Goal: Task Accomplishment & Management: Manage account settings

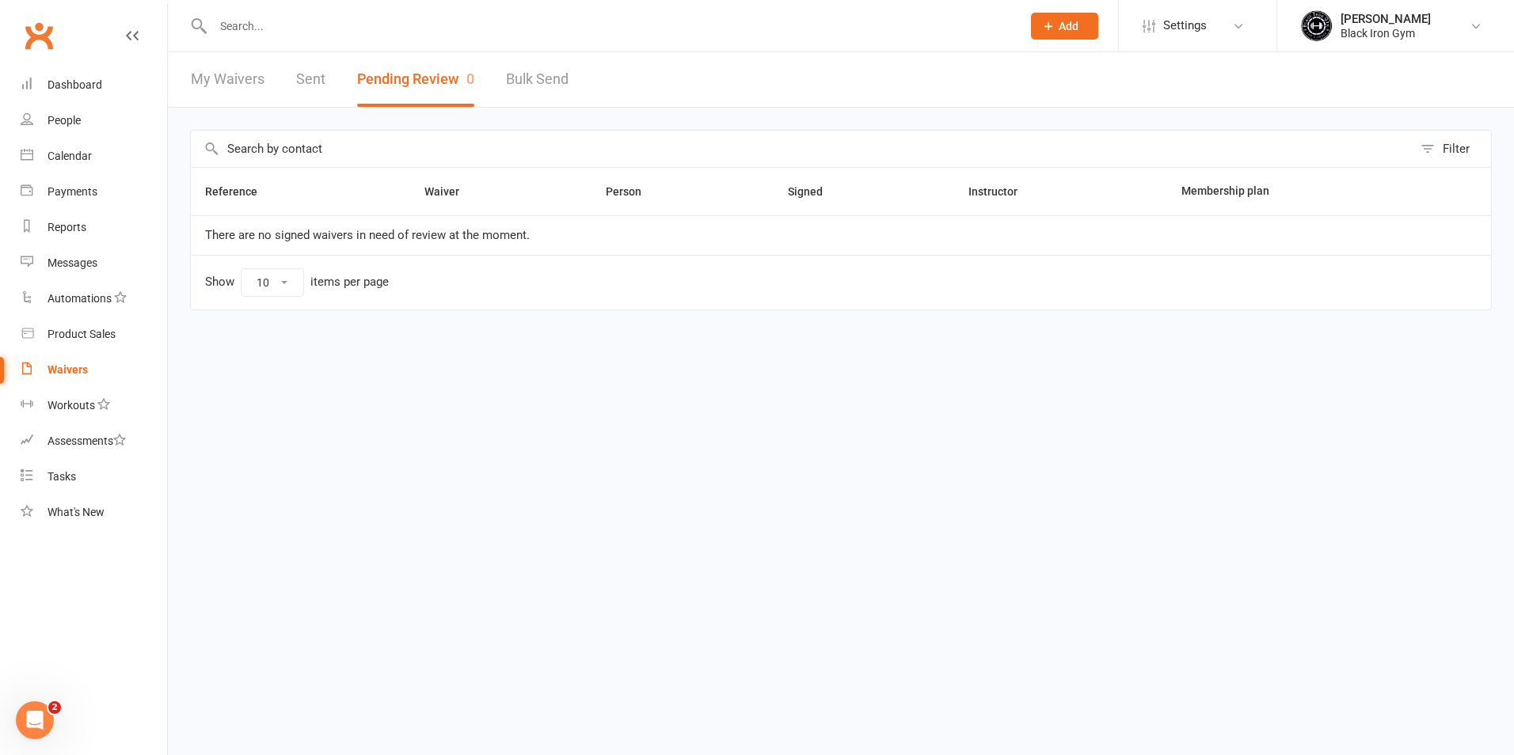
click at [225, 83] on link "My Waivers" at bounding box center [228, 79] width 74 height 55
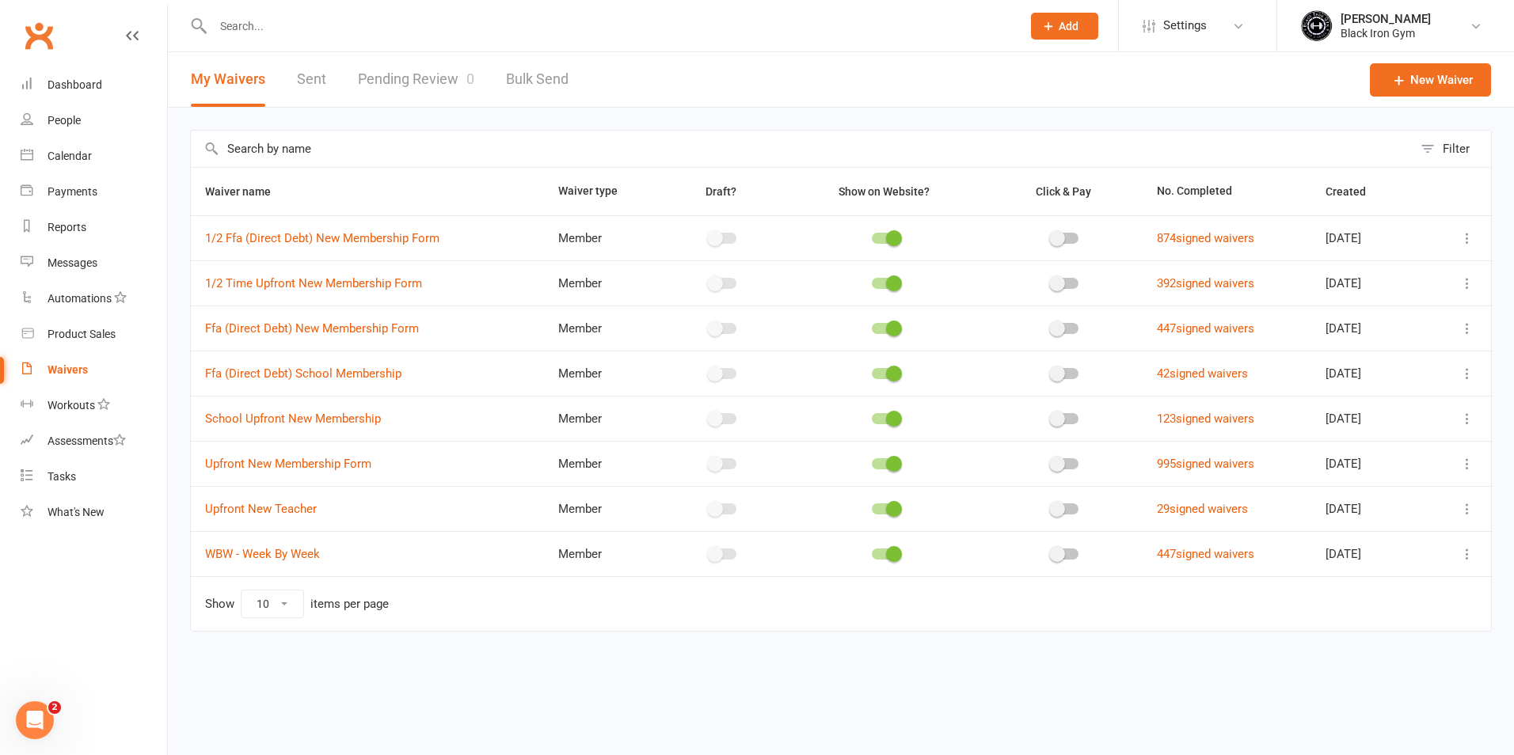
click at [222, 80] on button "My Waivers" at bounding box center [228, 79] width 74 height 55
click at [402, 82] on link "Pending Review 0" at bounding box center [416, 79] width 116 height 55
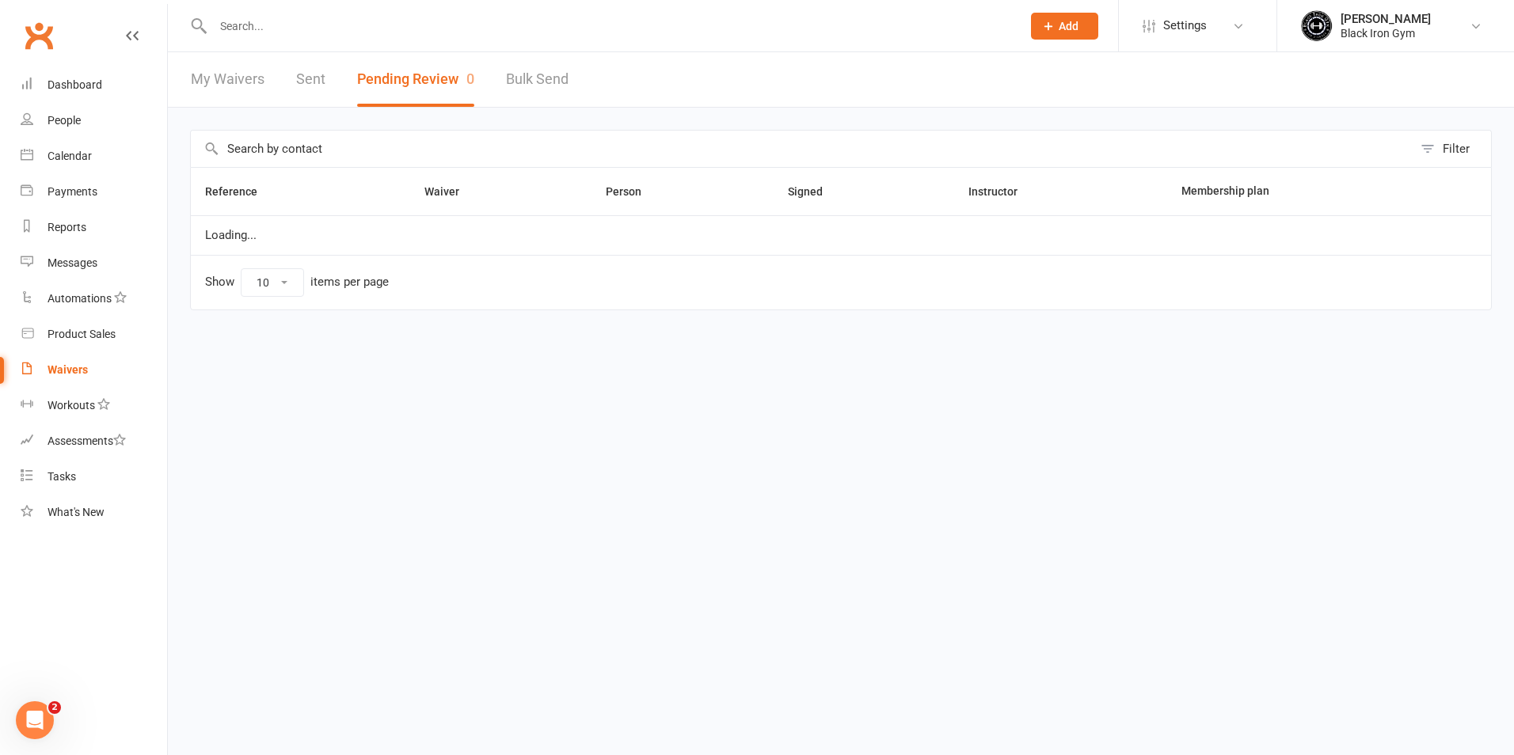
click at [234, 70] on link "My Waivers" at bounding box center [228, 79] width 74 height 55
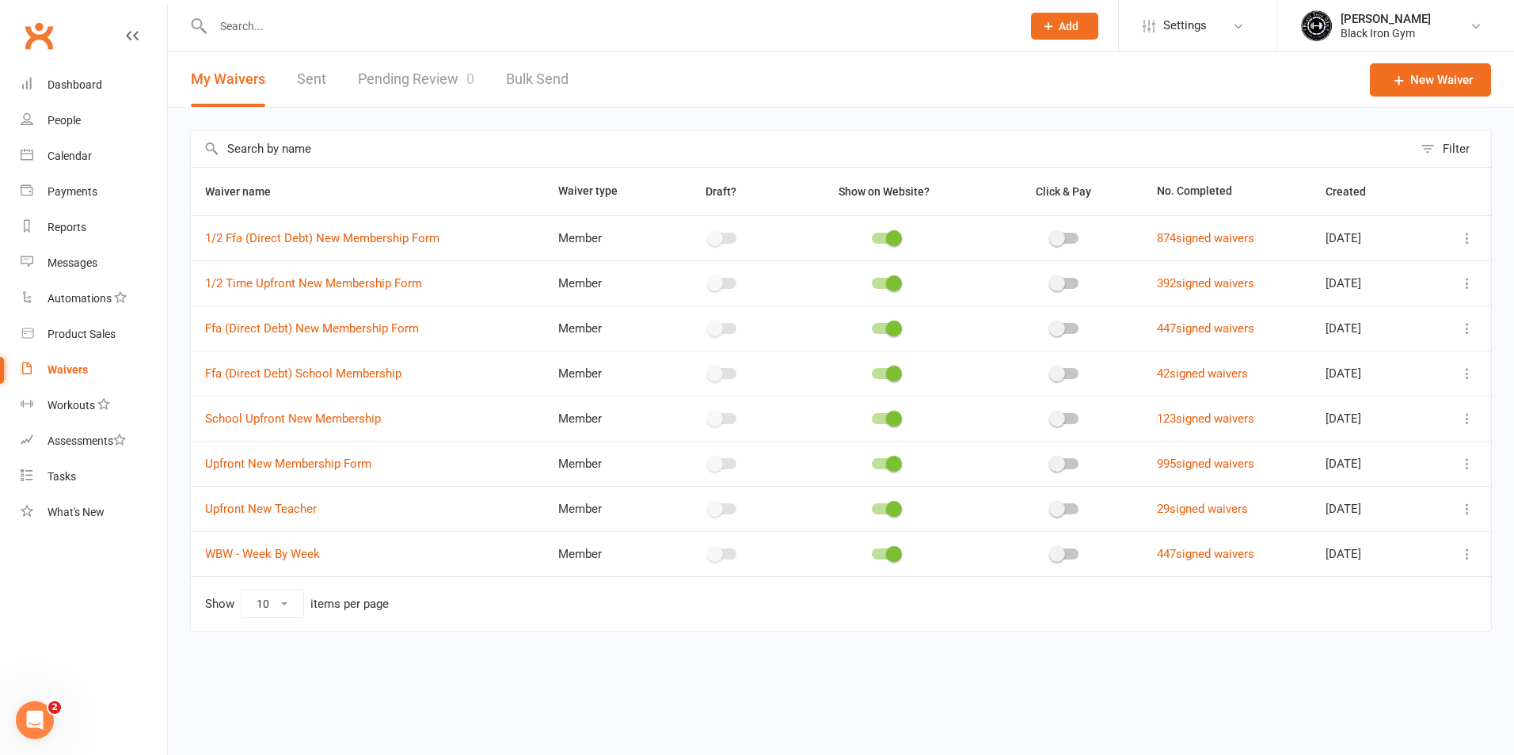
click at [69, 374] on div "Waivers" at bounding box center [67, 369] width 40 height 13
click at [418, 93] on link "Pending Review 0" at bounding box center [416, 79] width 116 height 55
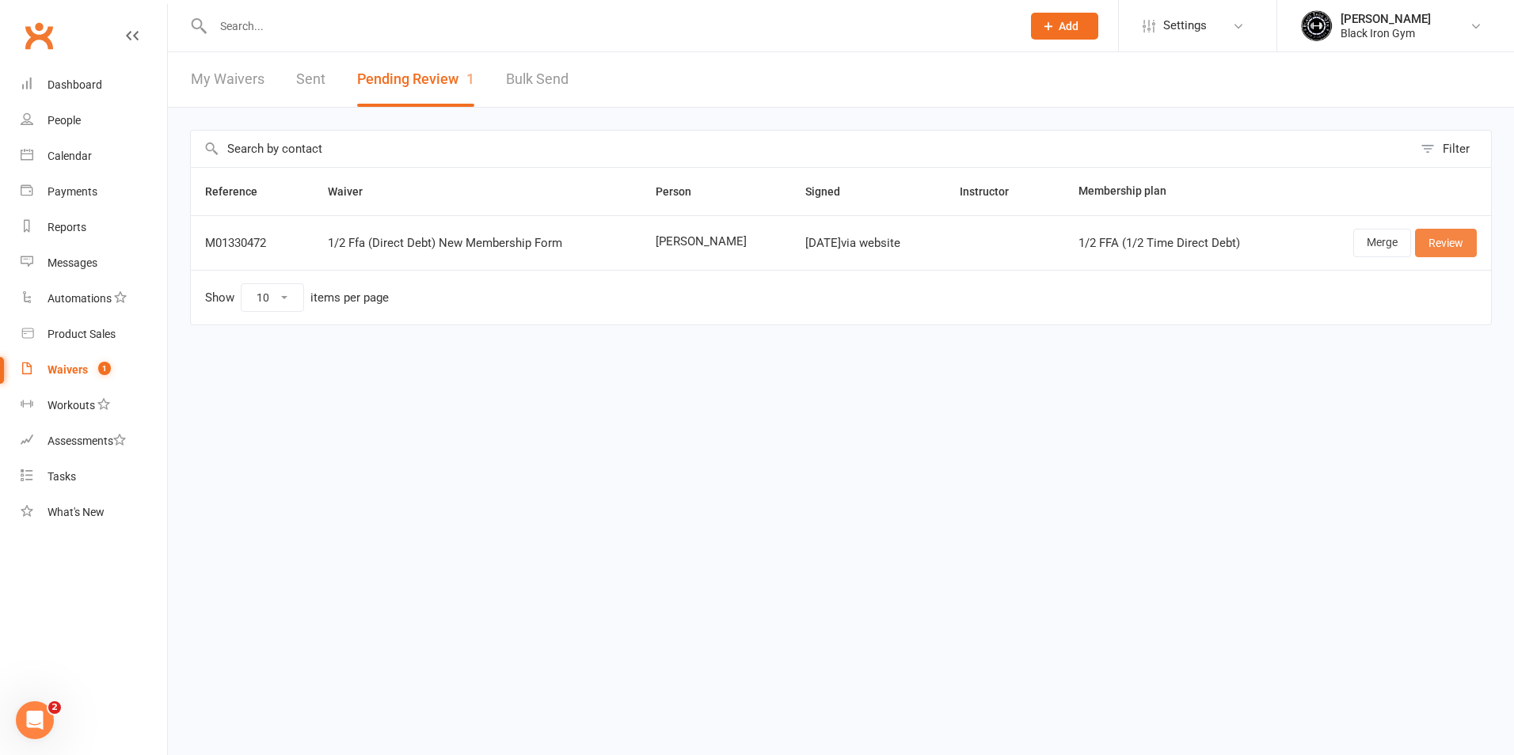
click at [1449, 247] on link "Review" at bounding box center [1446, 243] width 62 height 28
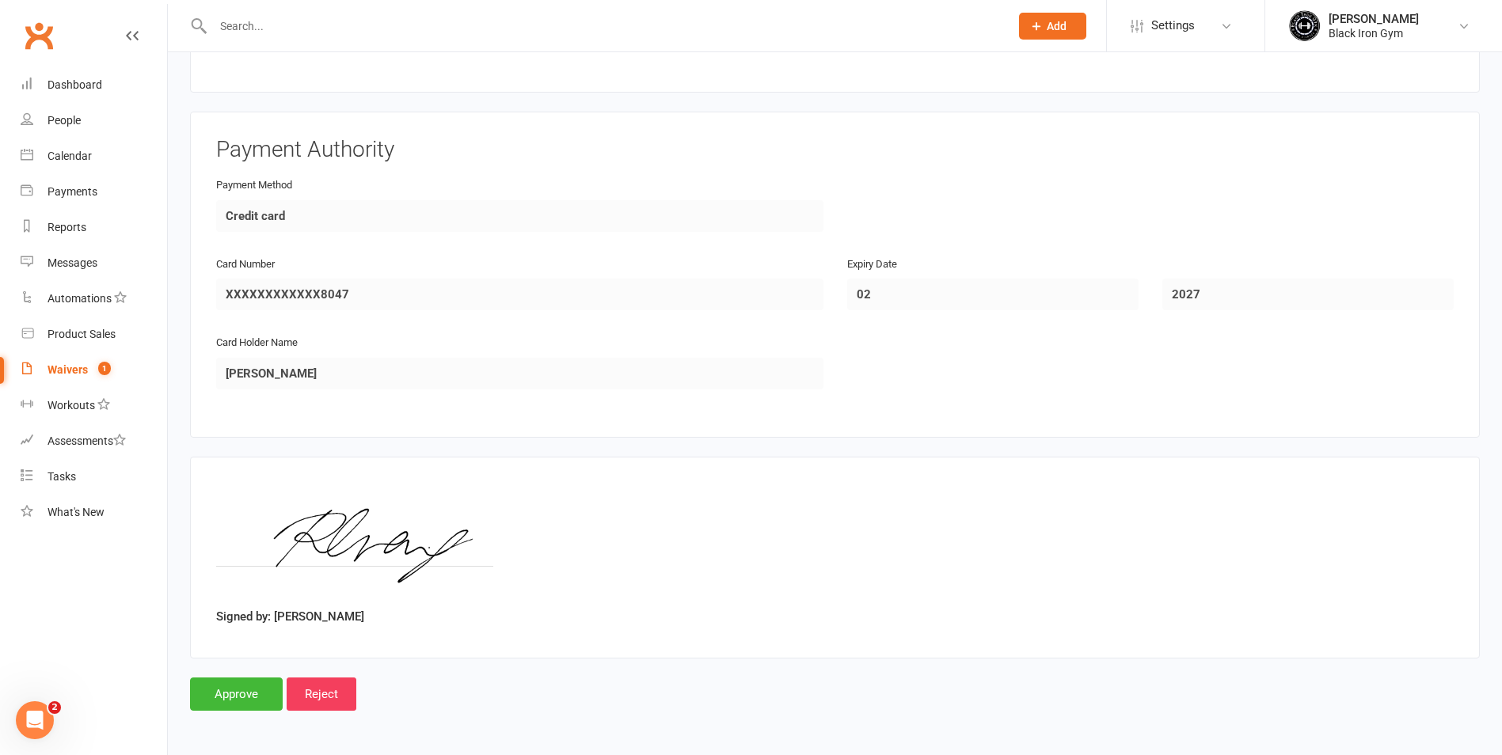
scroll to position [2144, 0]
click at [245, 705] on input "Approve" at bounding box center [236, 693] width 93 height 33
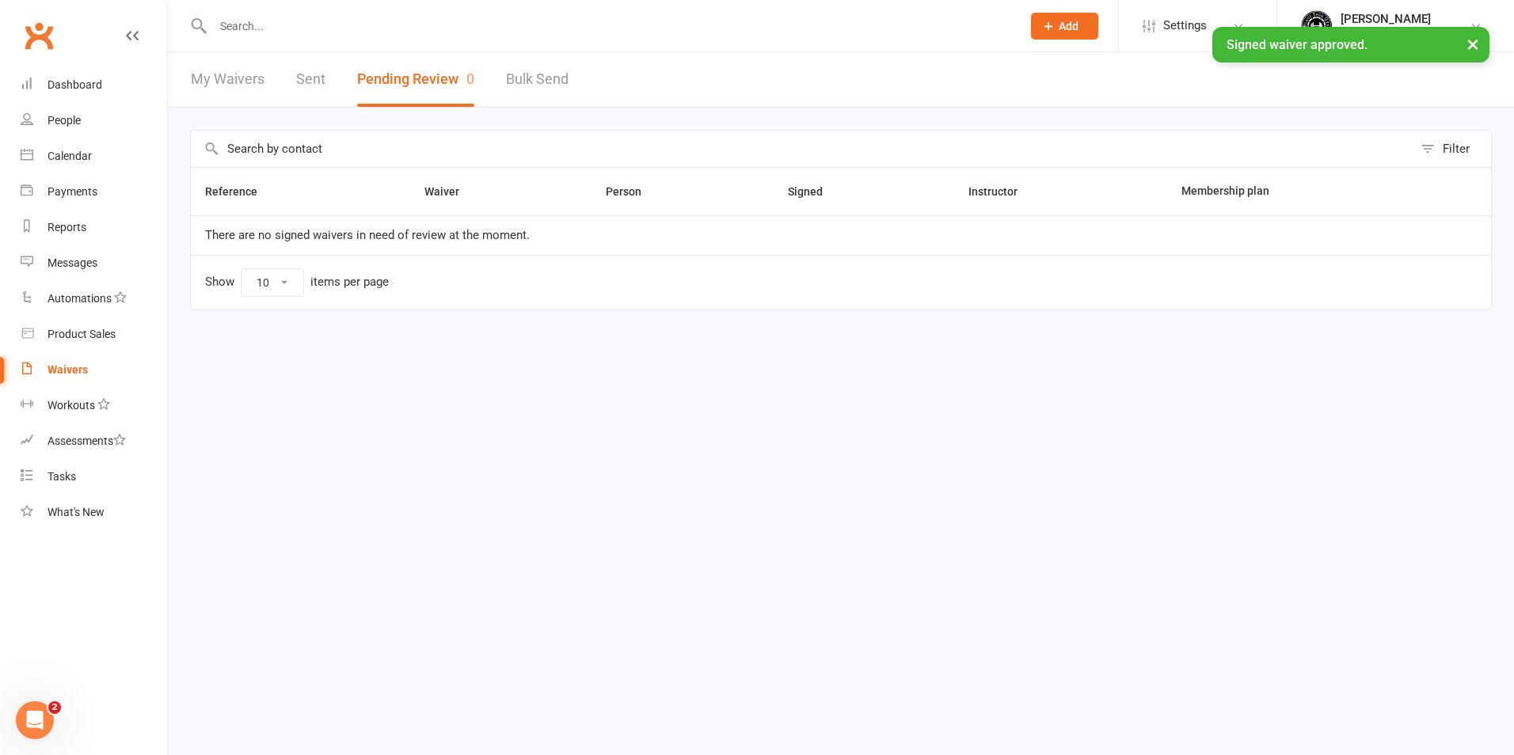
click at [270, 27] on div "× Signed waiver approved." at bounding box center [746, 27] width 1493 height 0
click at [316, 23] on input "text" at bounding box center [609, 26] width 802 height 22
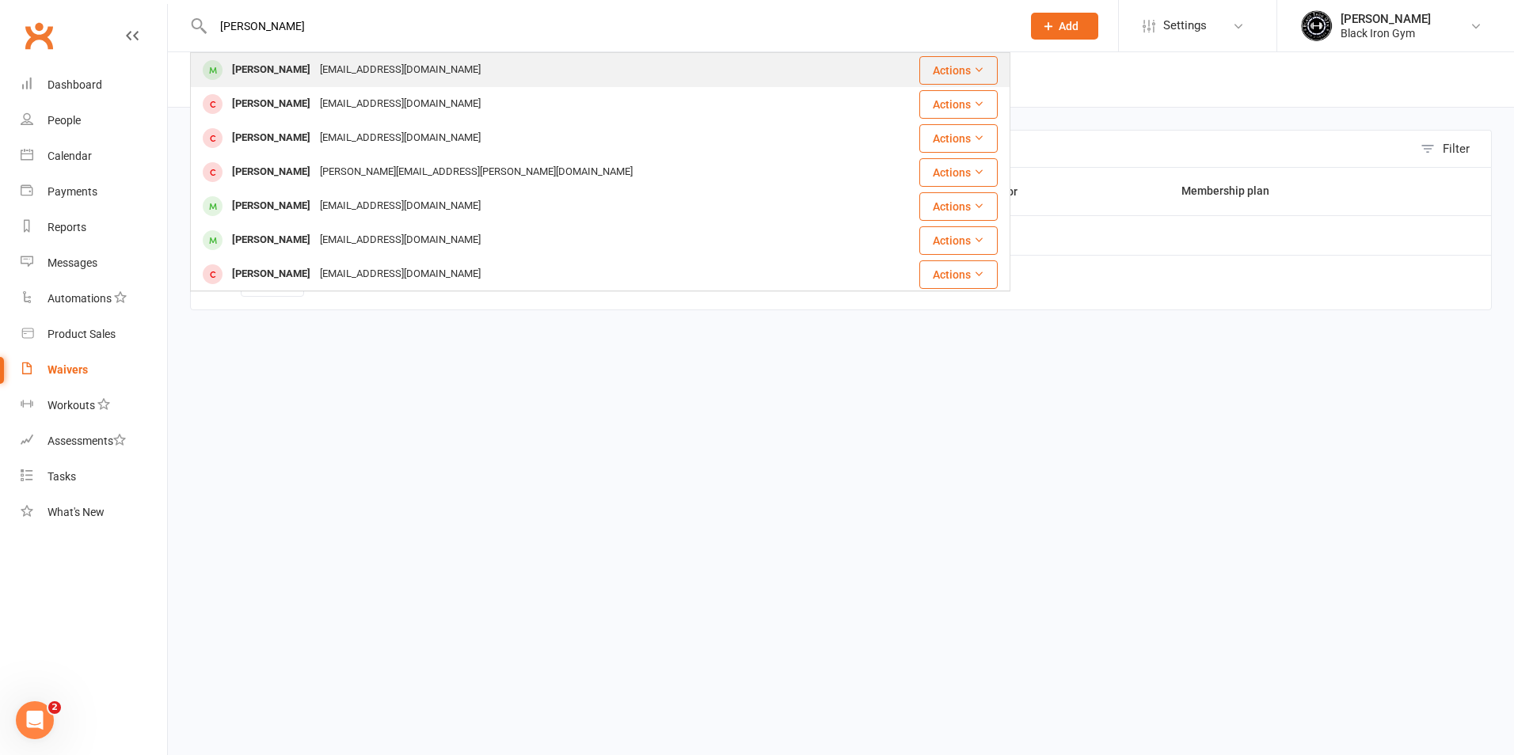
type input "[PERSON_NAME]"
click at [315, 68] on div "[EMAIL_ADDRESS][DOMAIN_NAME]" at bounding box center [400, 70] width 170 height 23
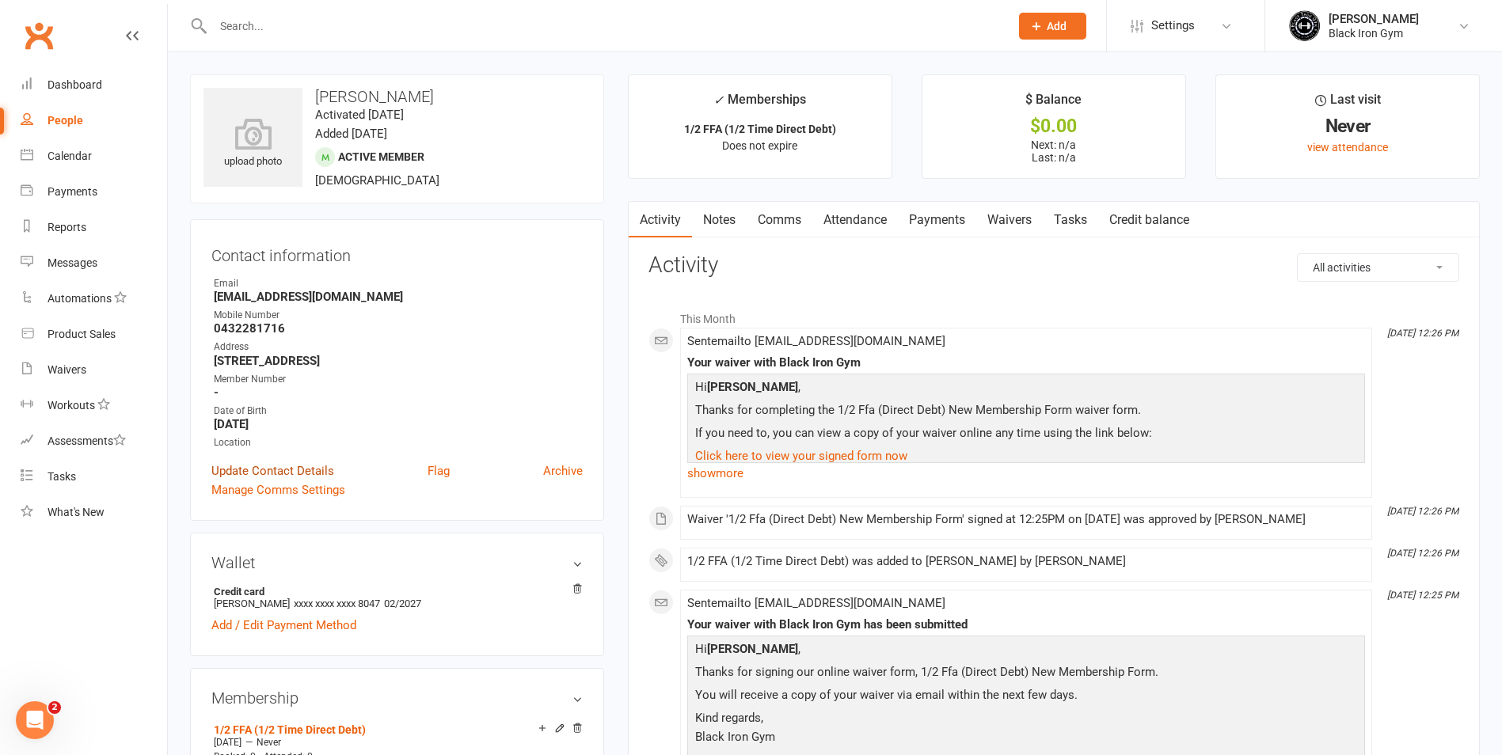
click at [269, 469] on link "Update Contact Details" at bounding box center [272, 471] width 123 height 19
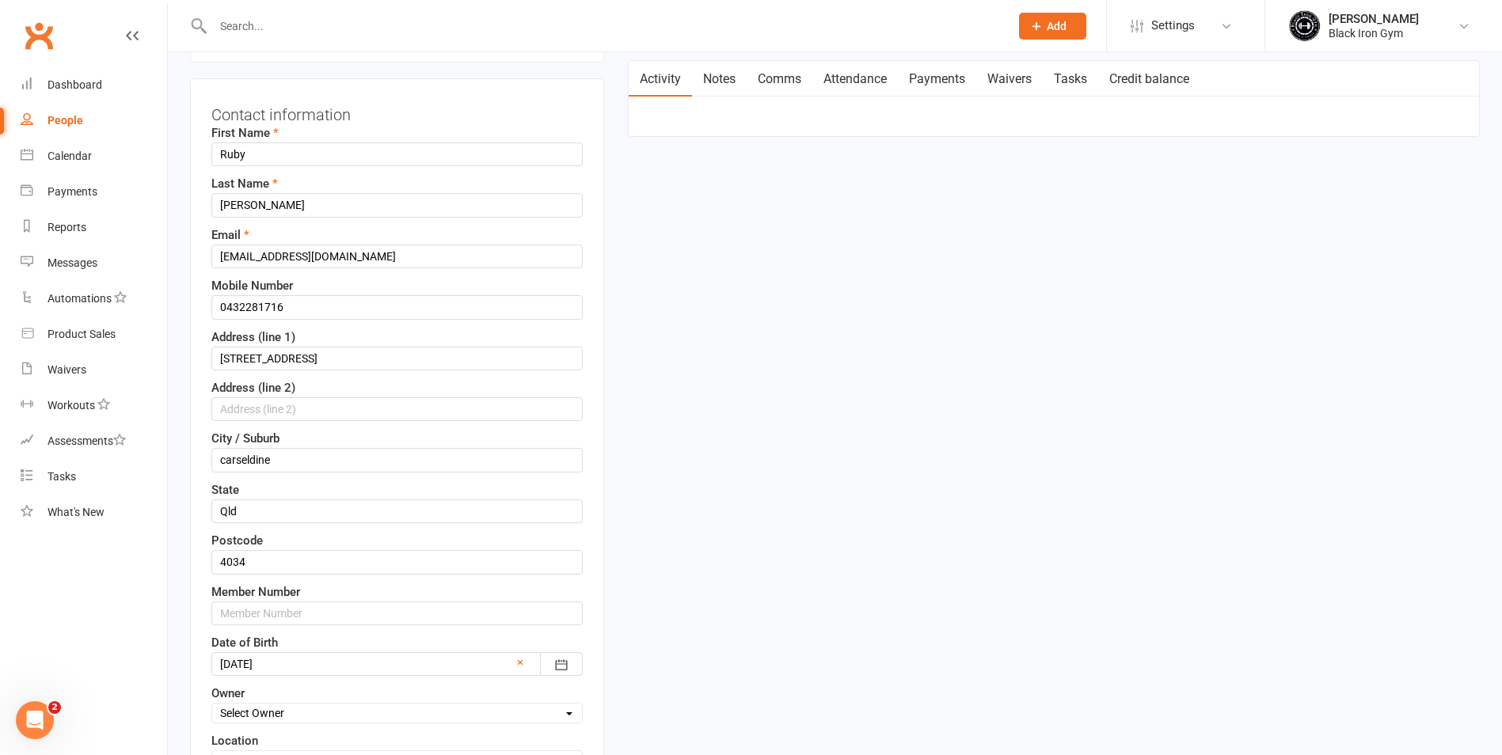
scroll to position [233, 0]
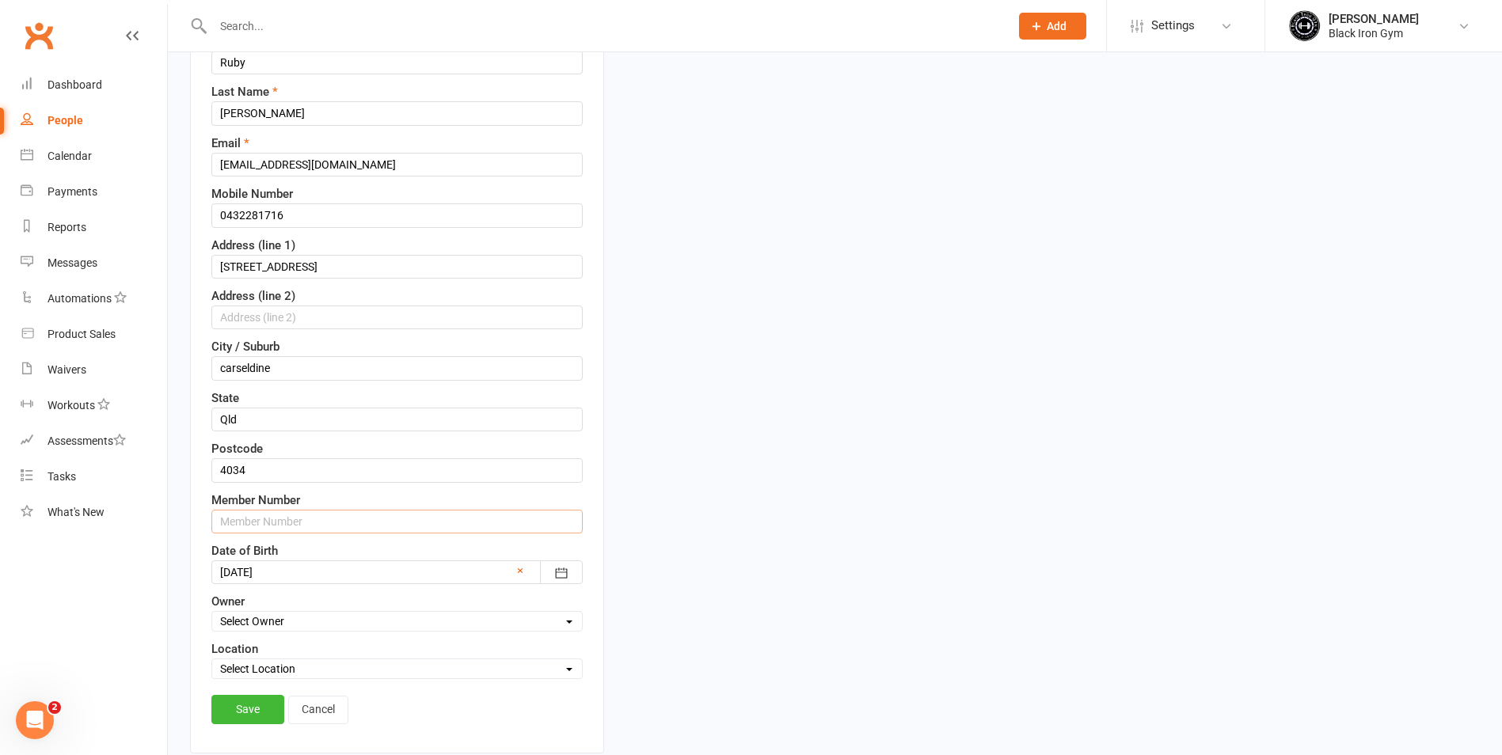
click at [271, 515] on input "text" at bounding box center [396, 522] width 371 height 24
type input "3610."
click at [249, 720] on link "Save" at bounding box center [247, 709] width 73 height 28
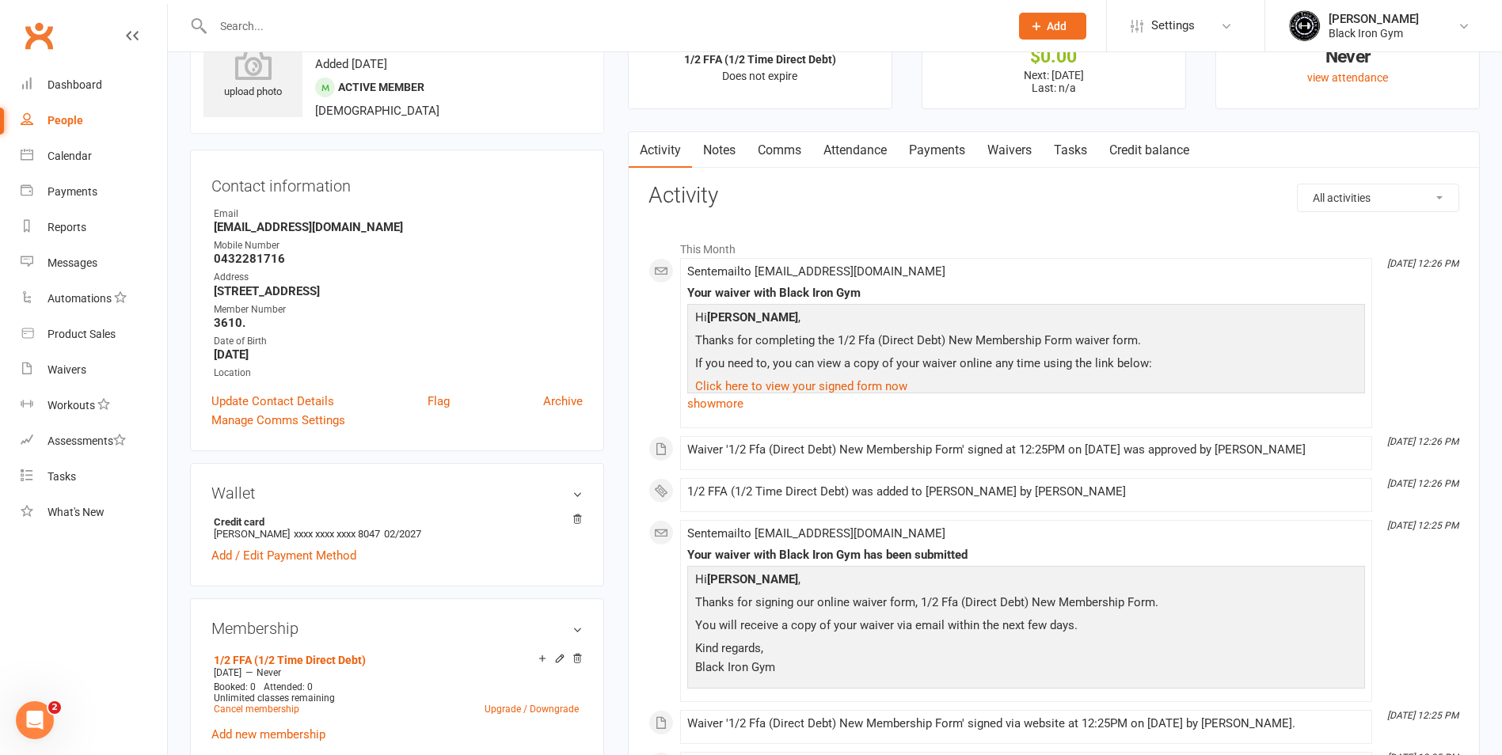
scroll to position [0, 0]
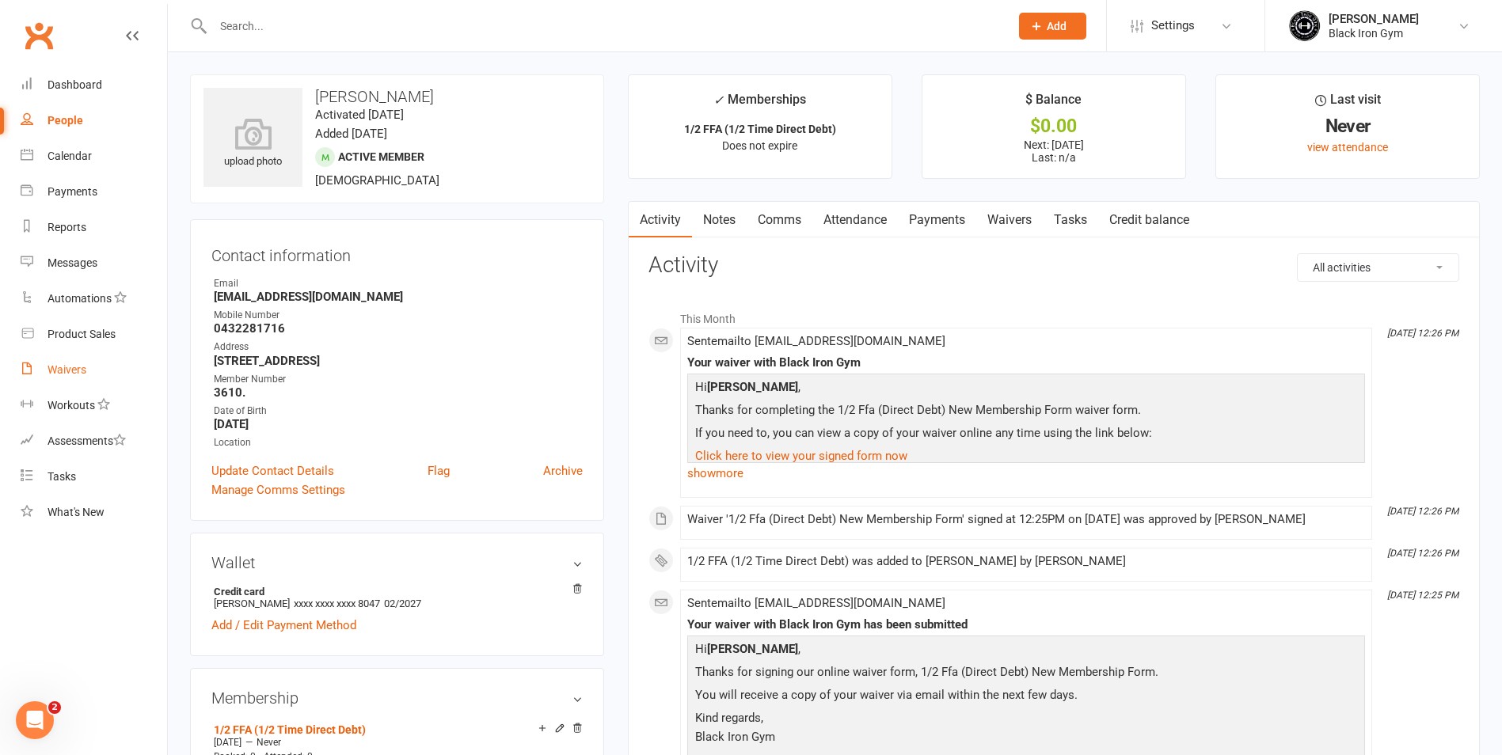
click at [74, 370] on div "Waivers" at bounding box center [66, 369] width 39 height 13
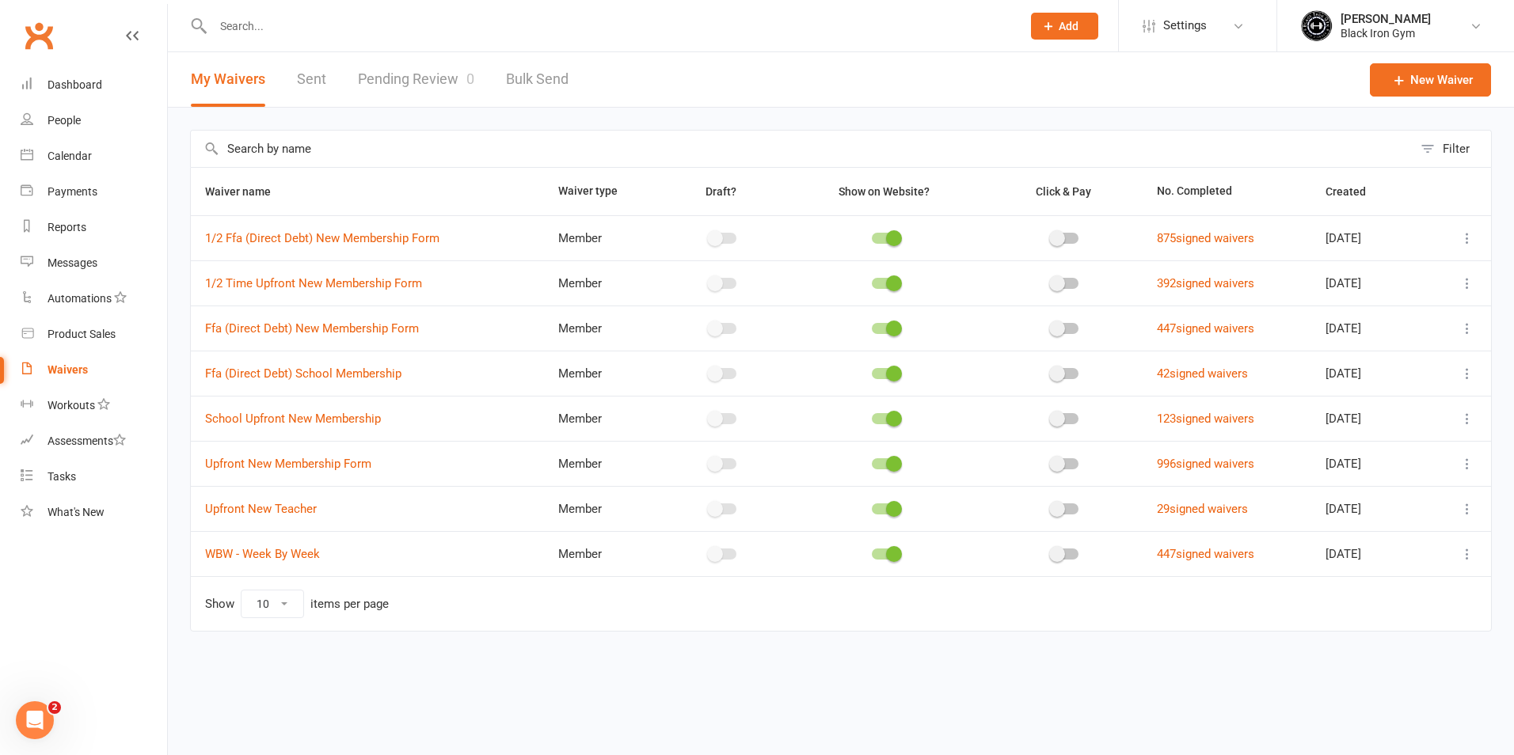
click at [408, 77] on link "Pending Review 0" at bounding box center [416, 79] width 116 height 55
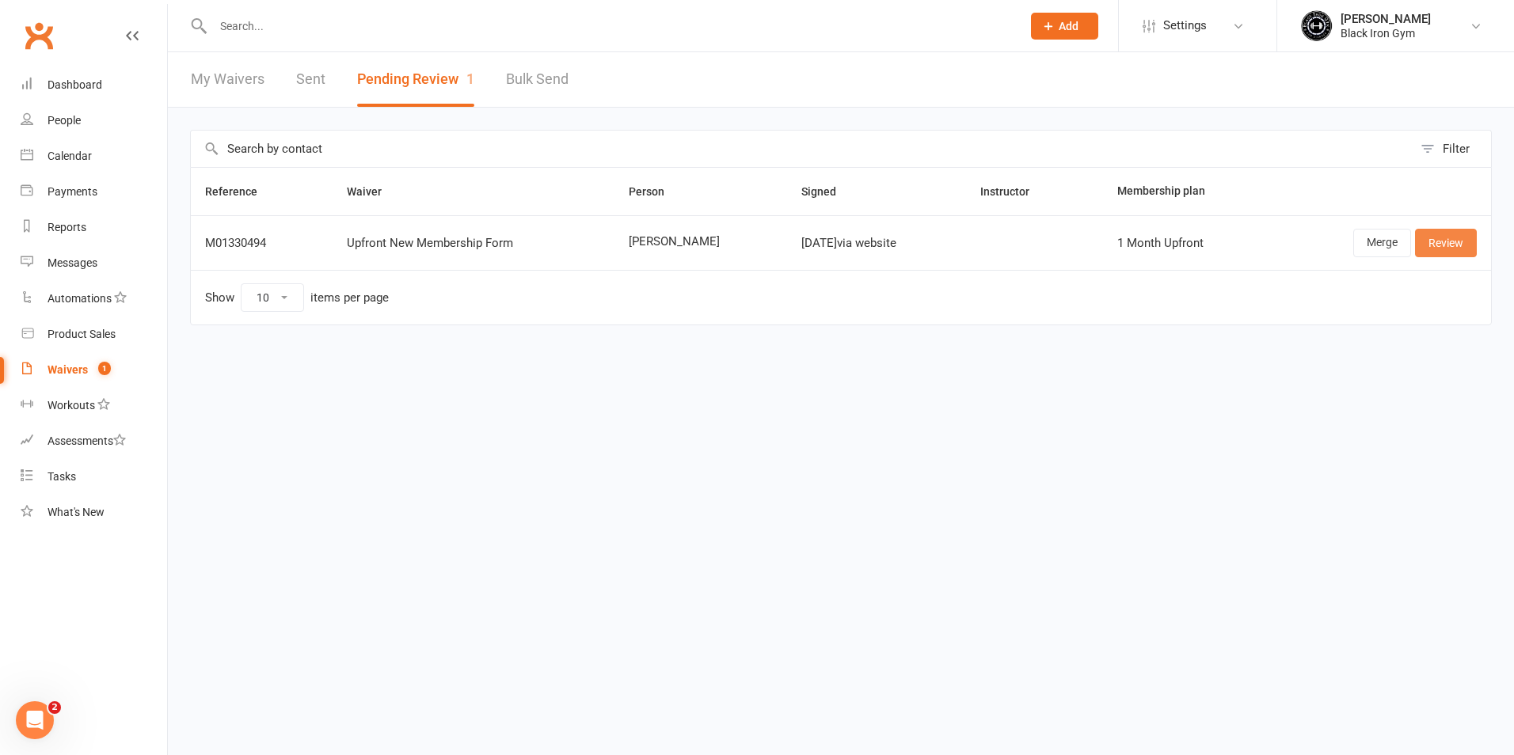
click at [1448, 246] on link "Review" at bounding box center [1446, 243] width 62 height 28
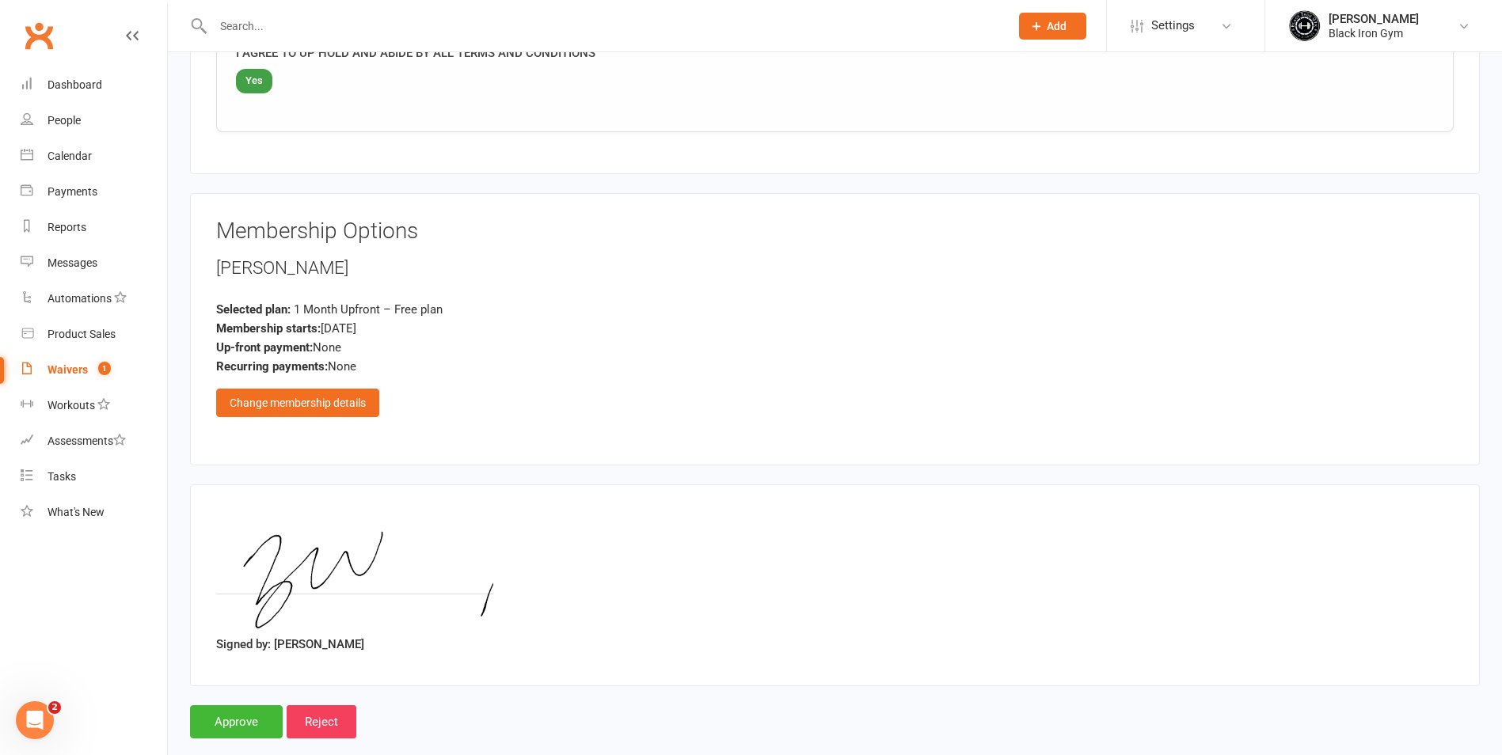
scroll to position [1742, 0]
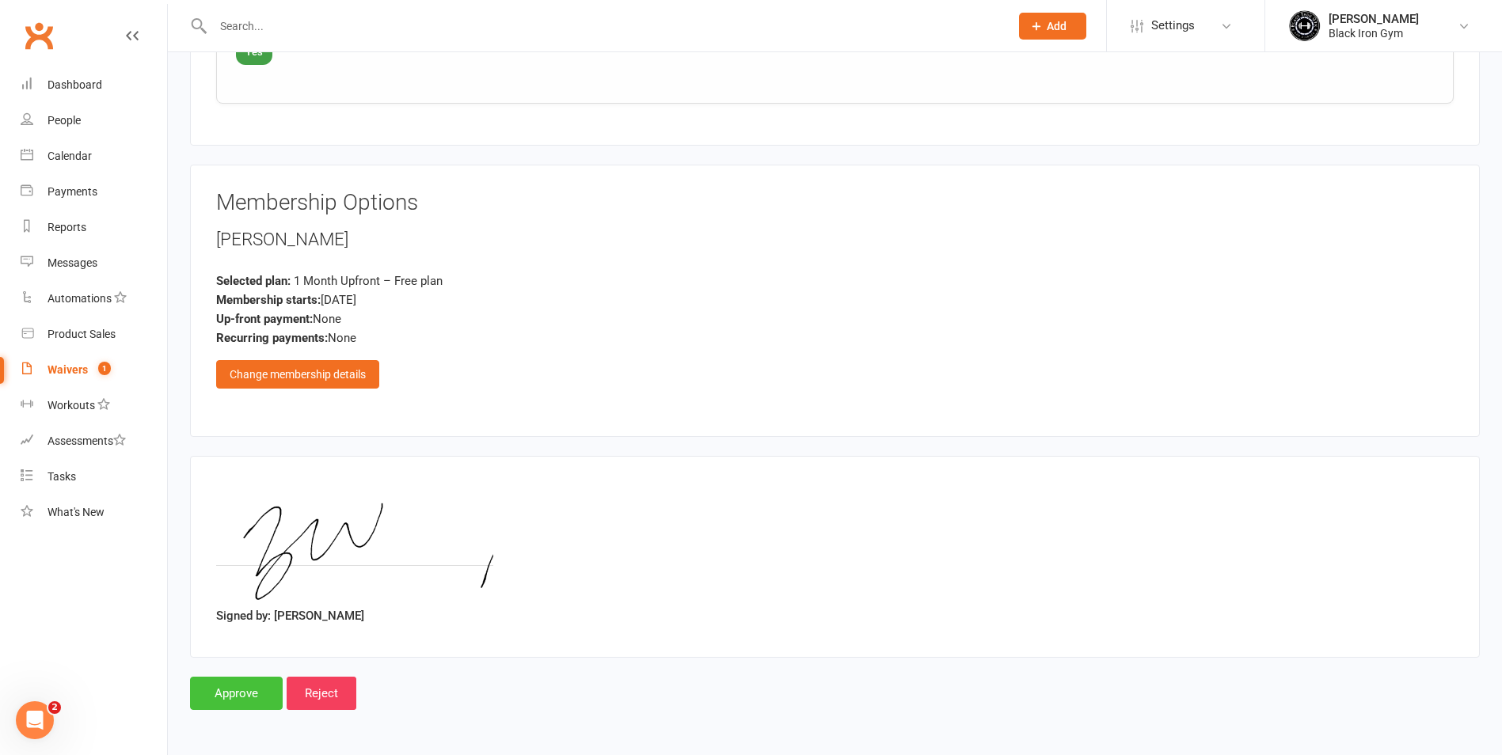
click at [264, 703] on input "Approve" at bounding box center [236, 693] width 93 height 33
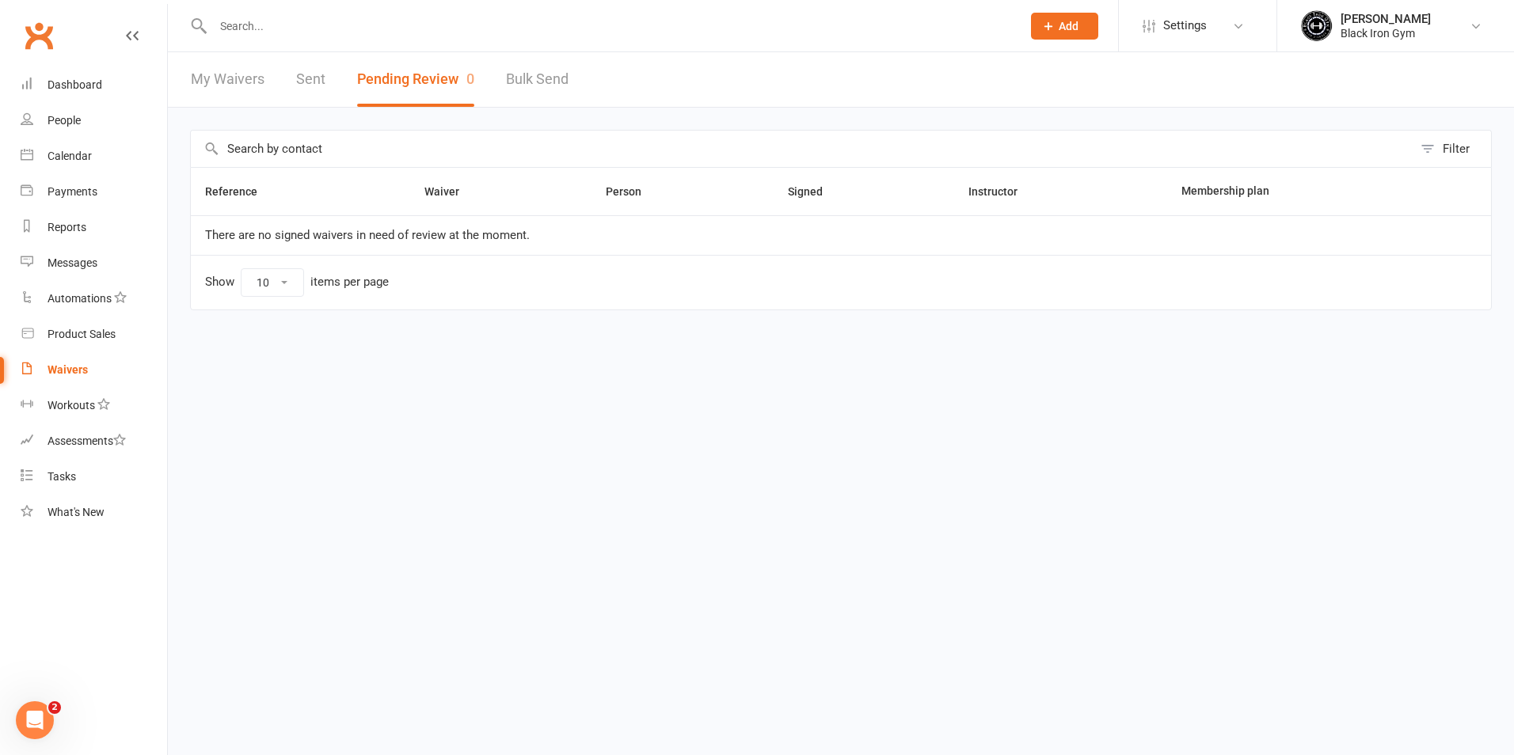
click at [233, 72] on link "My Waivers" at bounding box center [228, 79] width 74 height 55
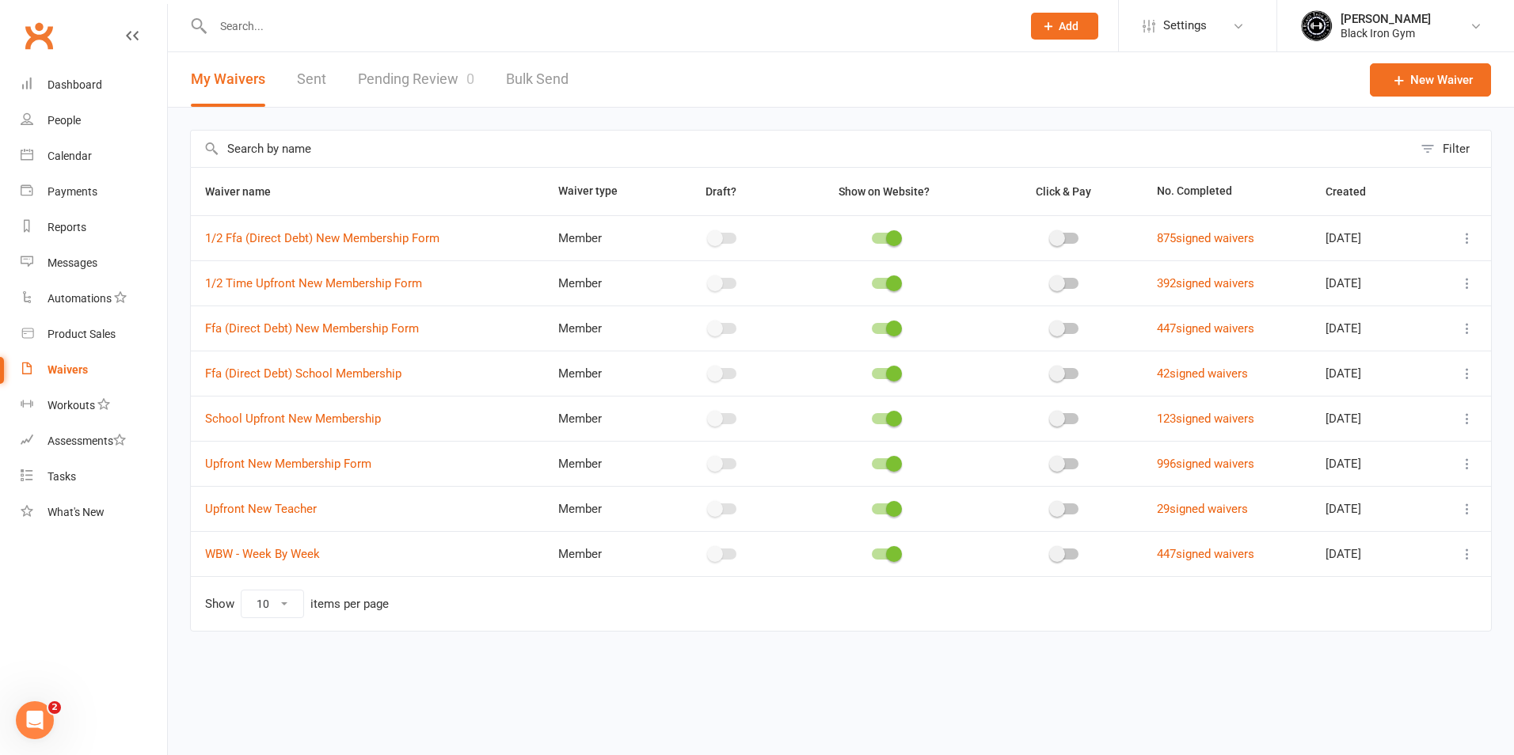
click at [323, 30] on input "text" at bounding box center [609, 26] width 802 height 22
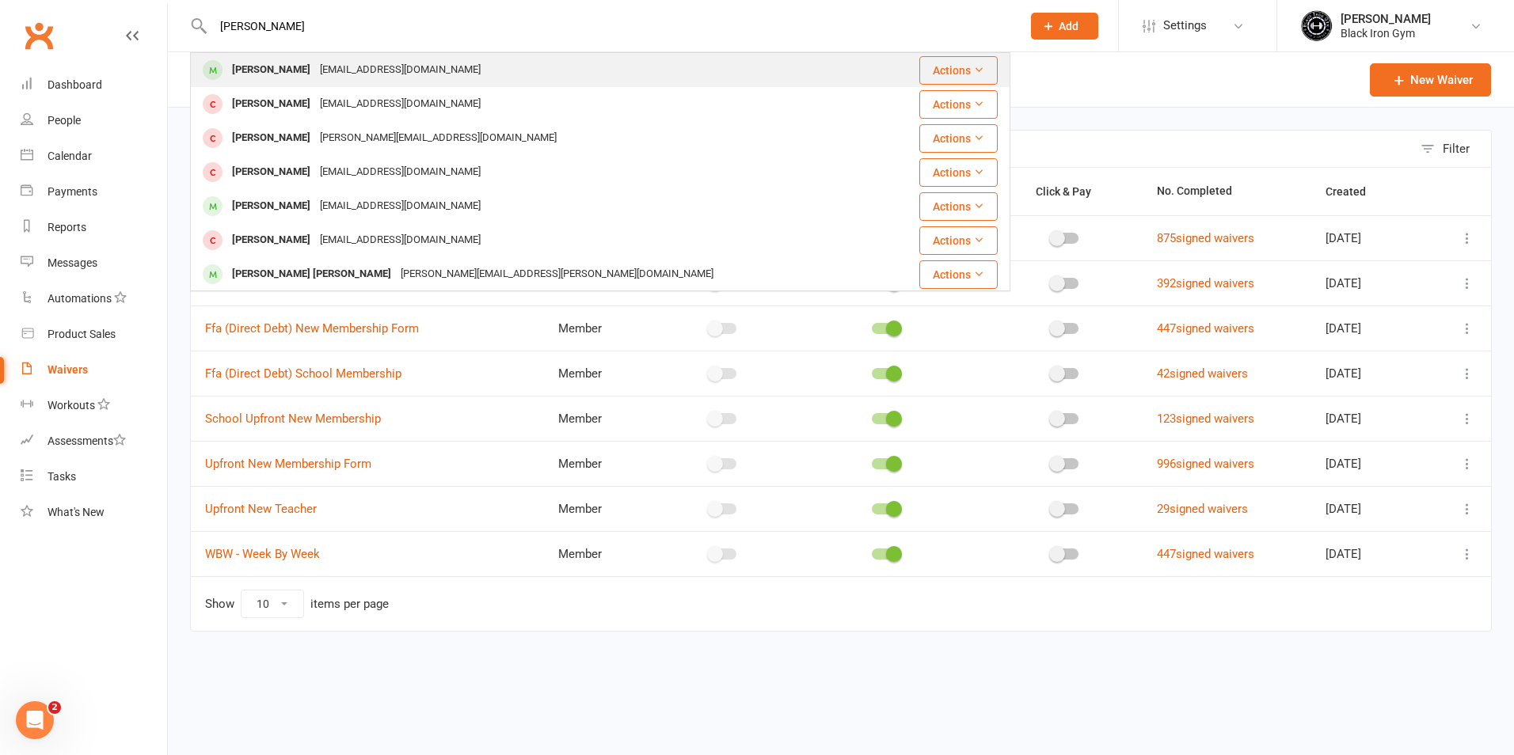
type input "[PERSON_NAME]"
click at [324, 65] on div "[EMAIL_ADDRESS][DOMAIN_NAME]" at bounding box center [400, 70] width 170 height 23
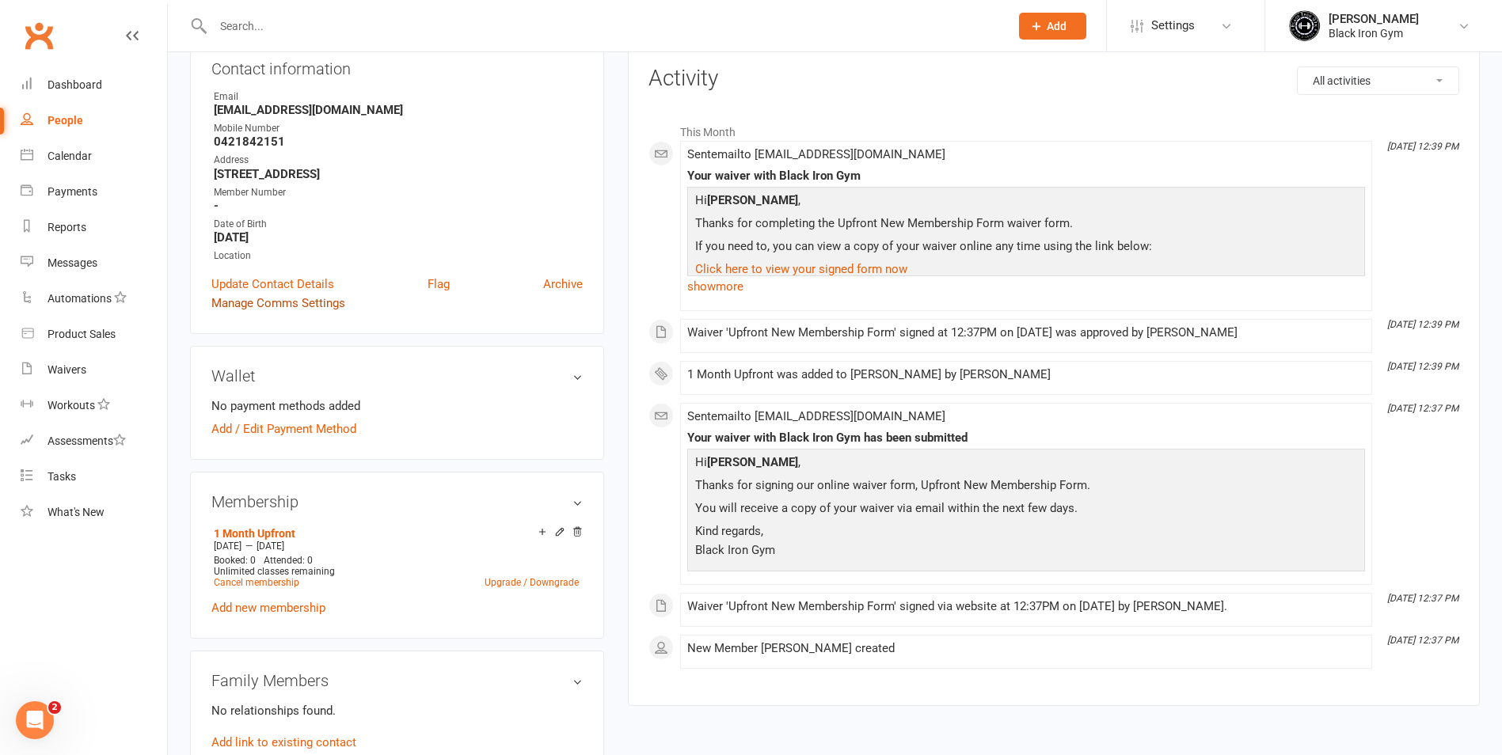
scroll to position [158, 0]
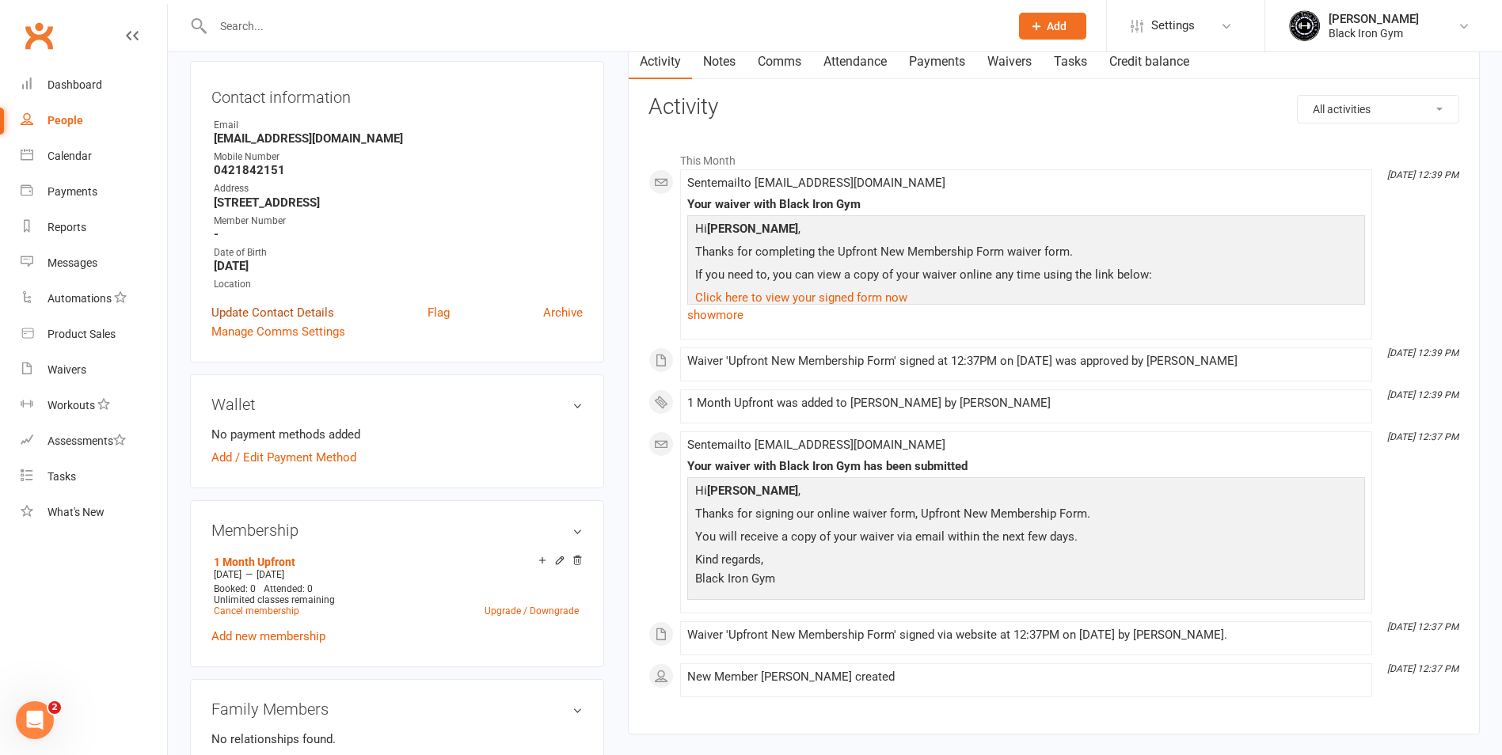
click at [272, 313] on link "Update Contact Details" at bounding box center [272, 312] width 123 height 19
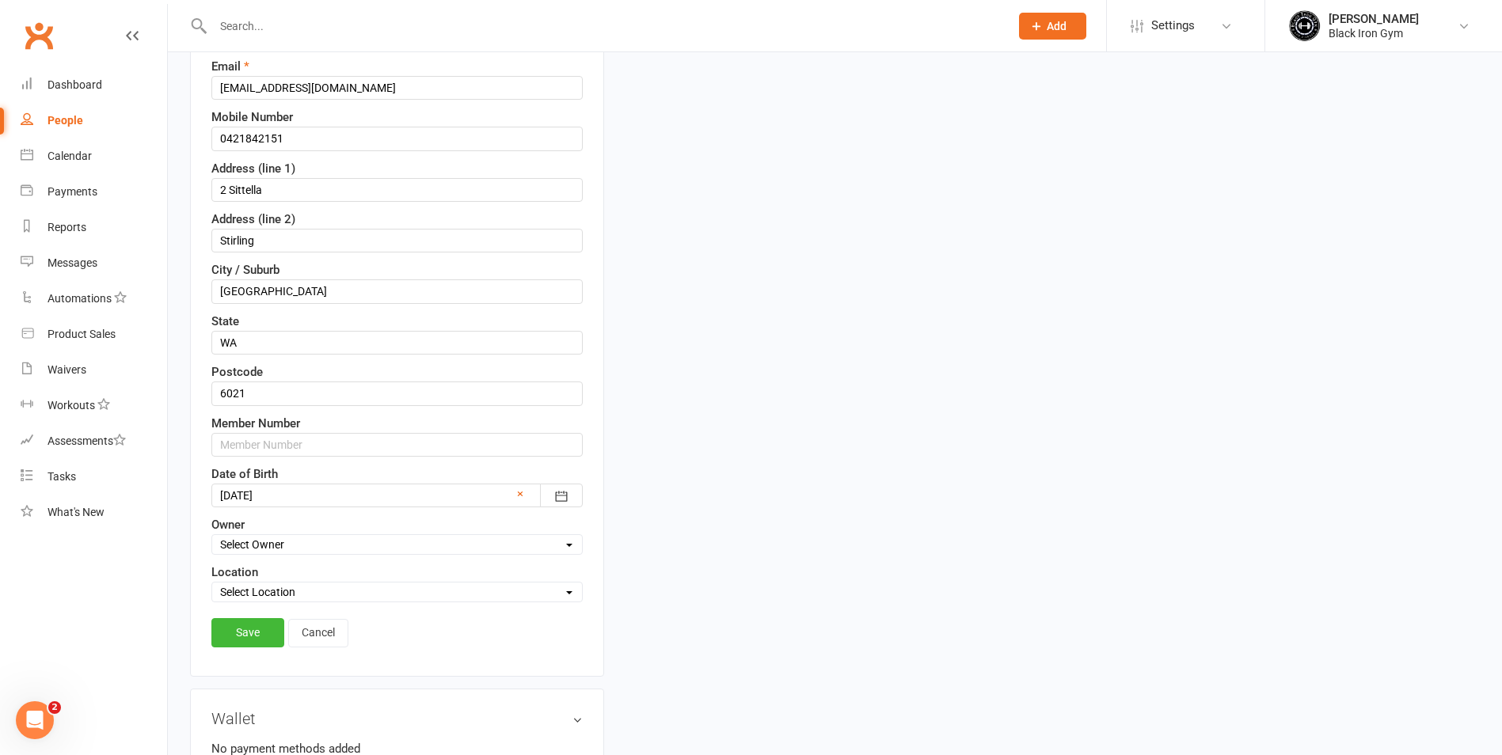
scroll to position [312, 0]
click at [279, 446] on input "text" at bounding box center [396, 443] width 371 height 24
type input "3619."
click at [250, 638] on link "Save" at bounding box center [247, 630] width 73 height 28
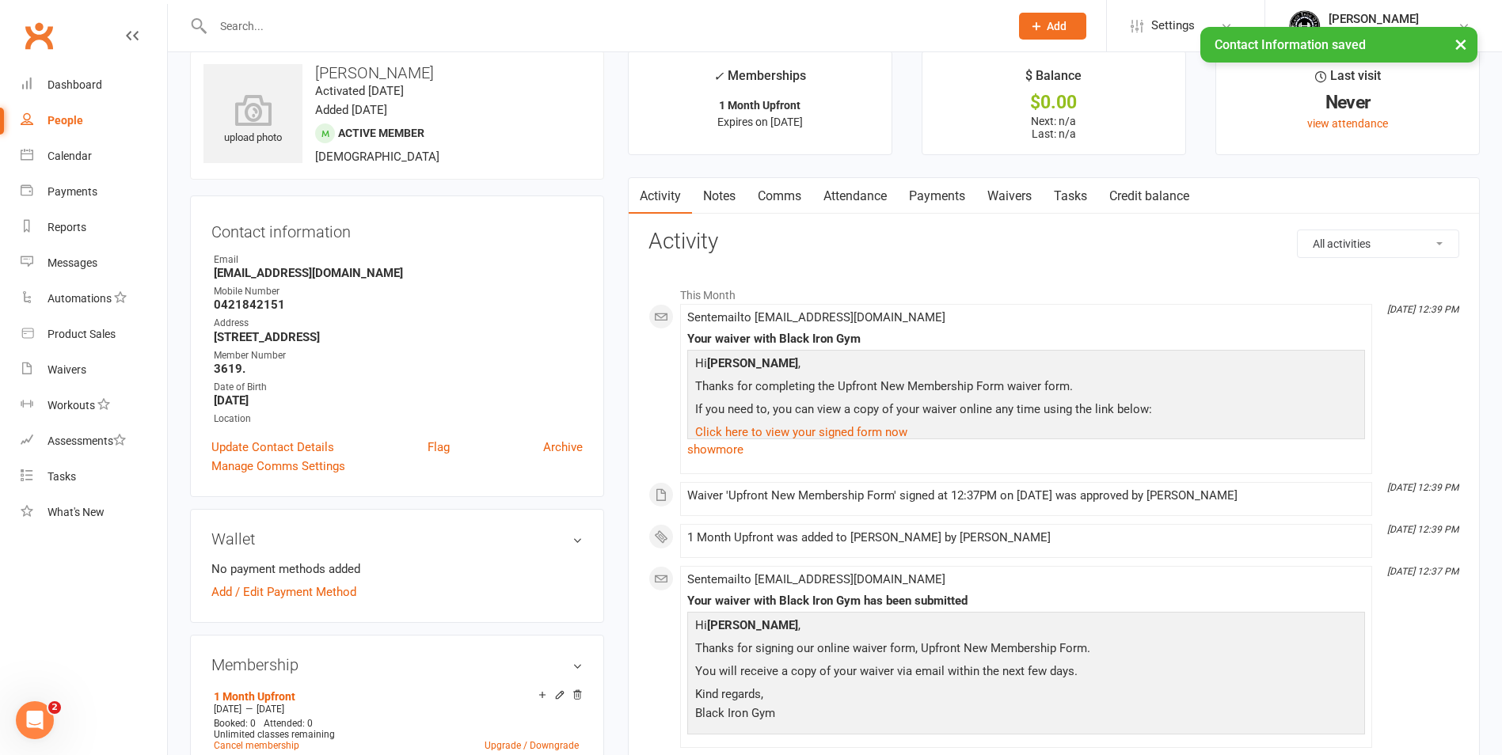
scroll to position [0, 0]
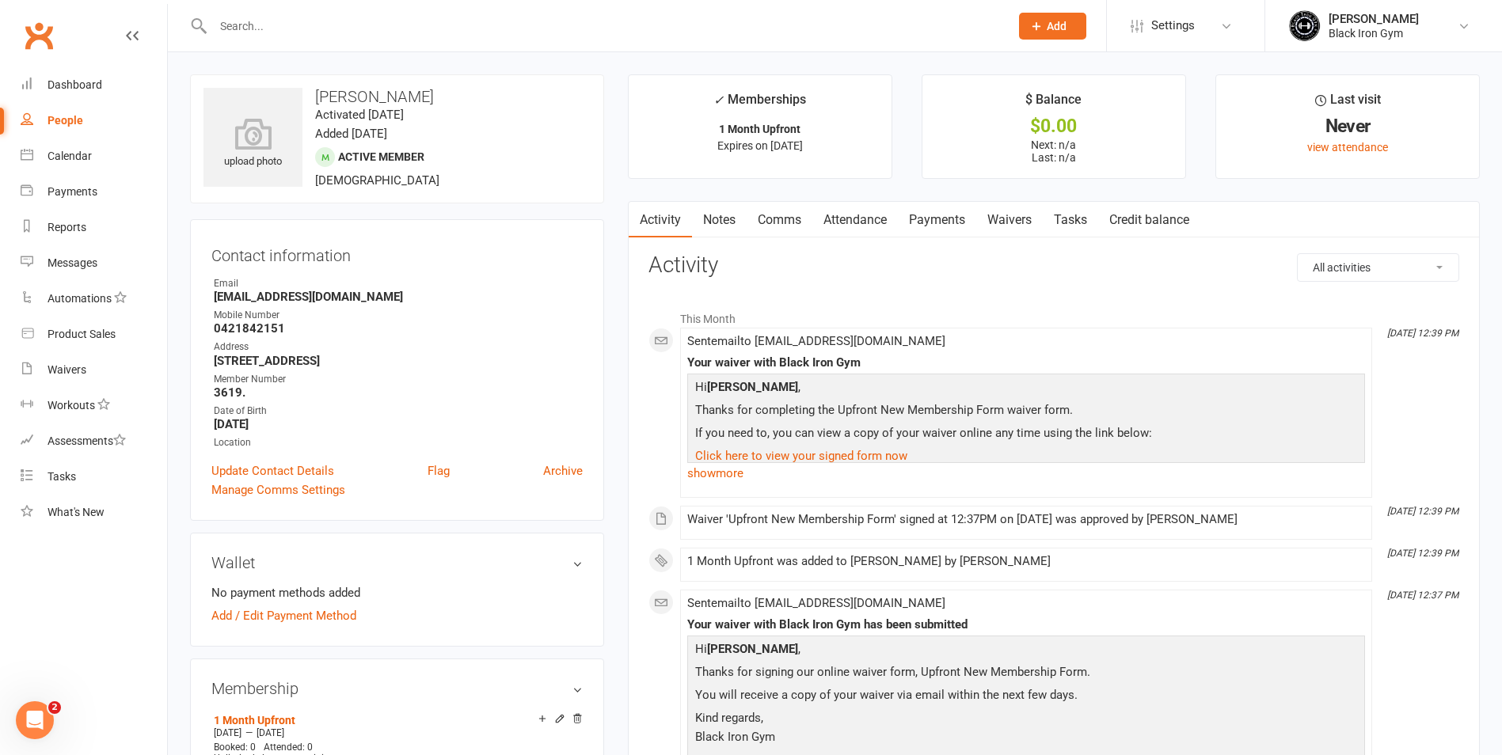
click at [346, 36] on input "text" at bounding box center [603, 26] width 790 height 22
click at [381, 25] on input "text" at bounding box center [603, 26] width 790 height 22
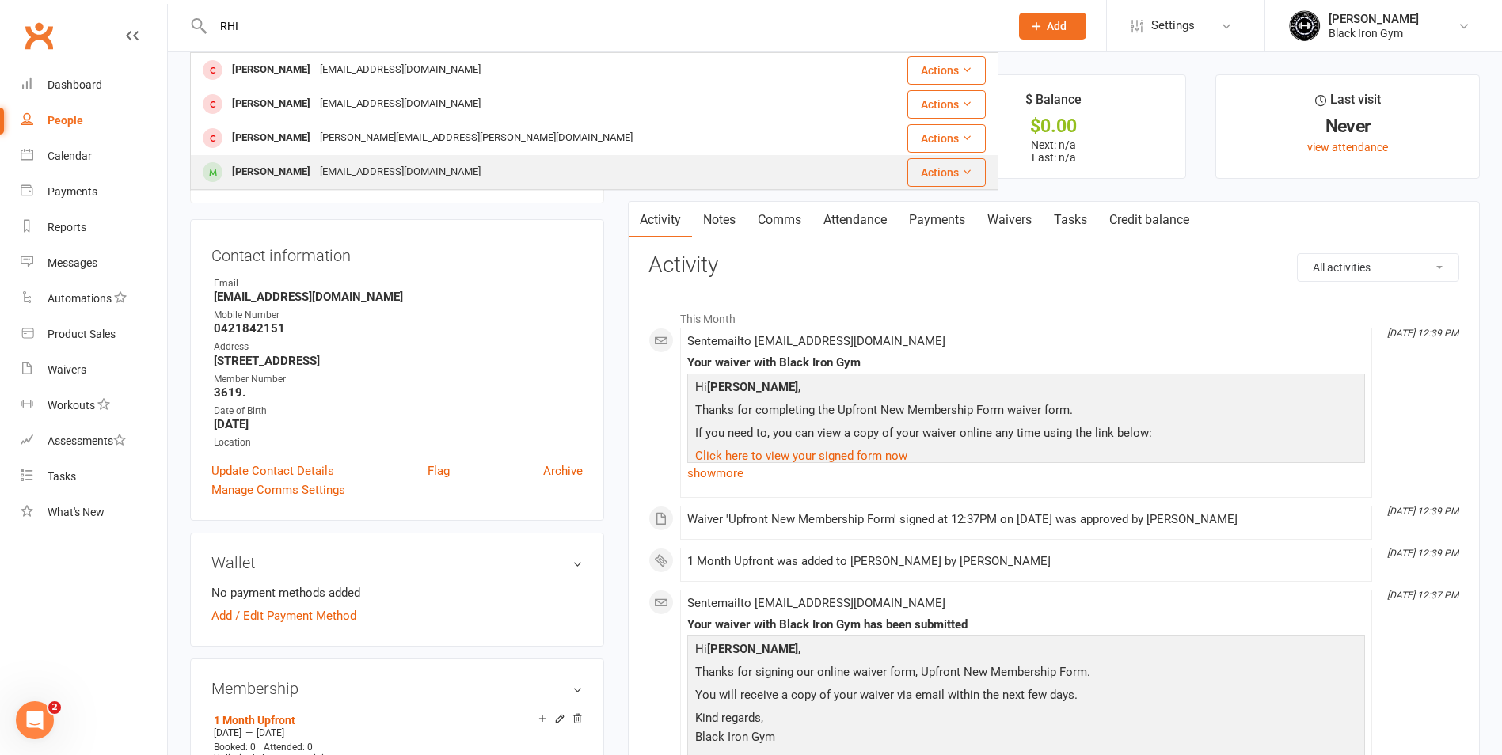
type input "RHI"
click at [287, 169] on div "[PERSON_NAME]" at bounding box center [271, 172] width 88 height 23
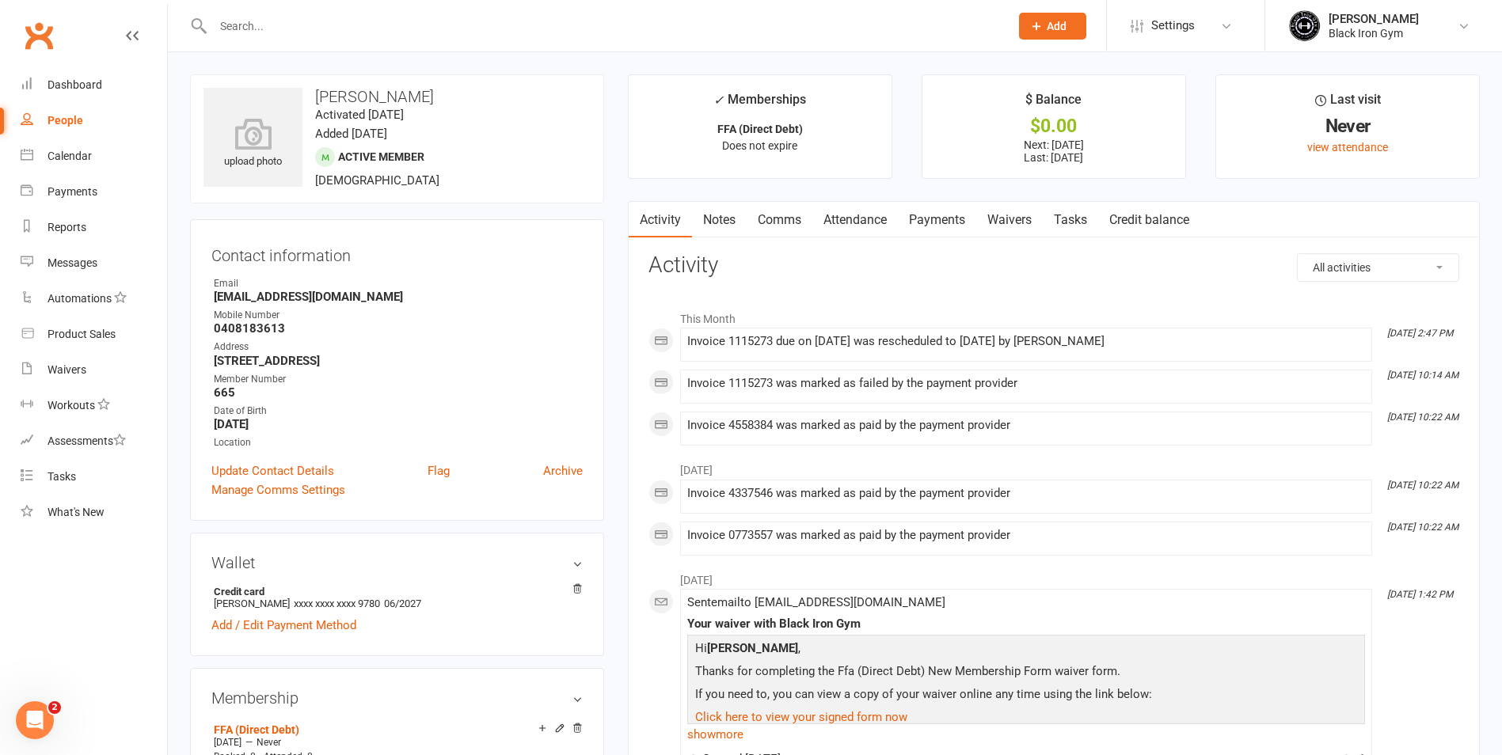
drag, startPoint x: 897, startPoint y: 215, endPoint x: 905, endPoint y: 218, distance: 8.5
click at [898, 215] on link "Attendance" at bounding box center [854, 220] width 85 height 36
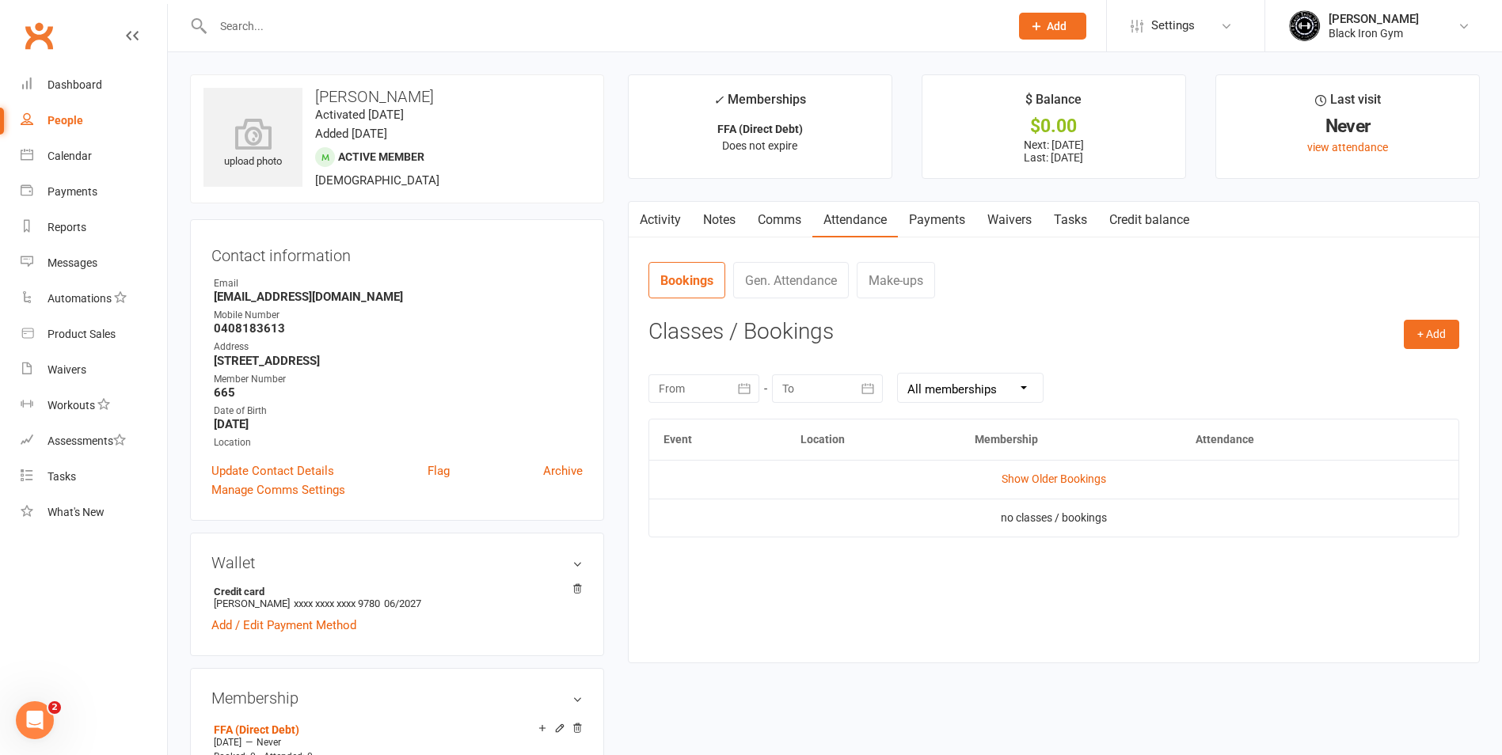
click at [932, 221] on link "Payments" at bounding box center [937, 220] width 78 height 36
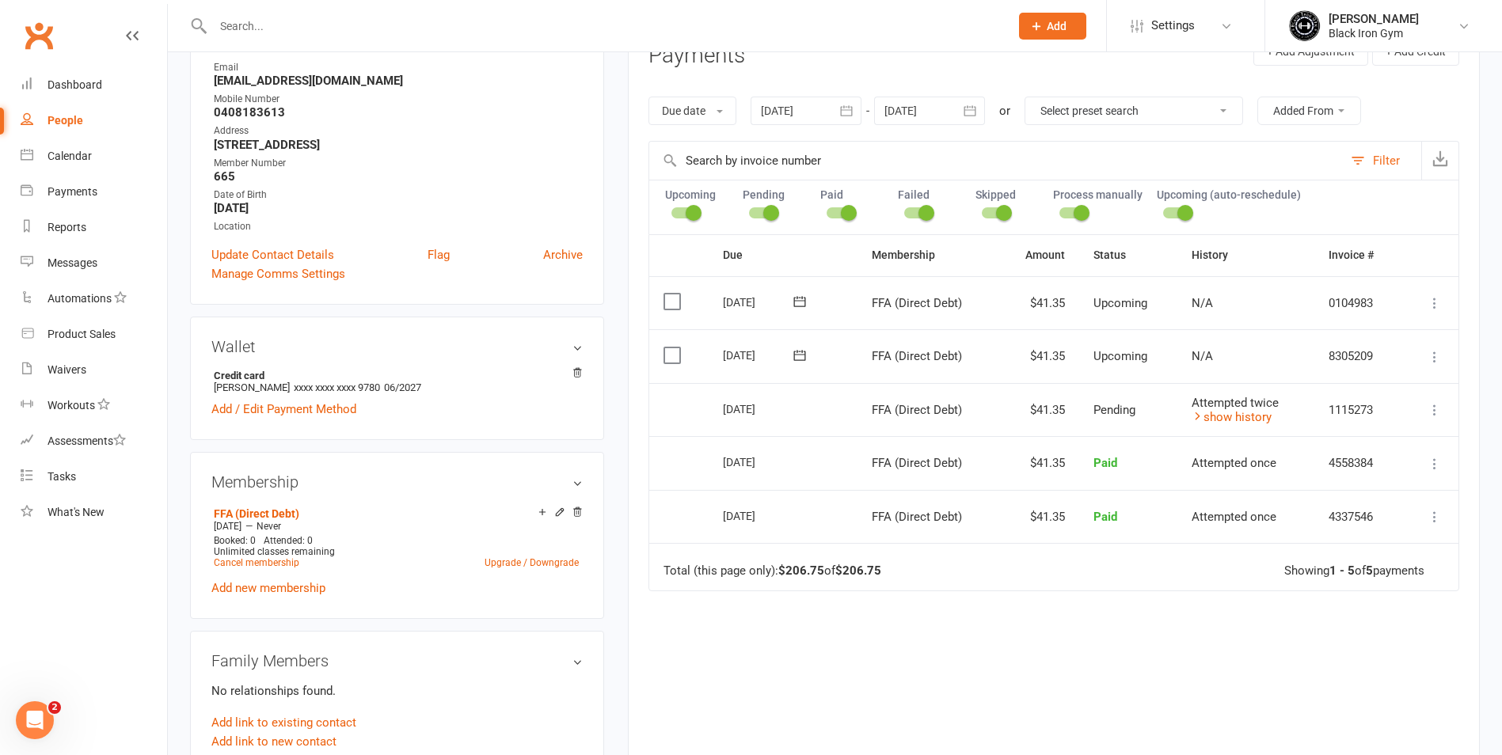
scroll to position [237, 0]
